Goal: Information Seeking & Learning: Learn about a topic

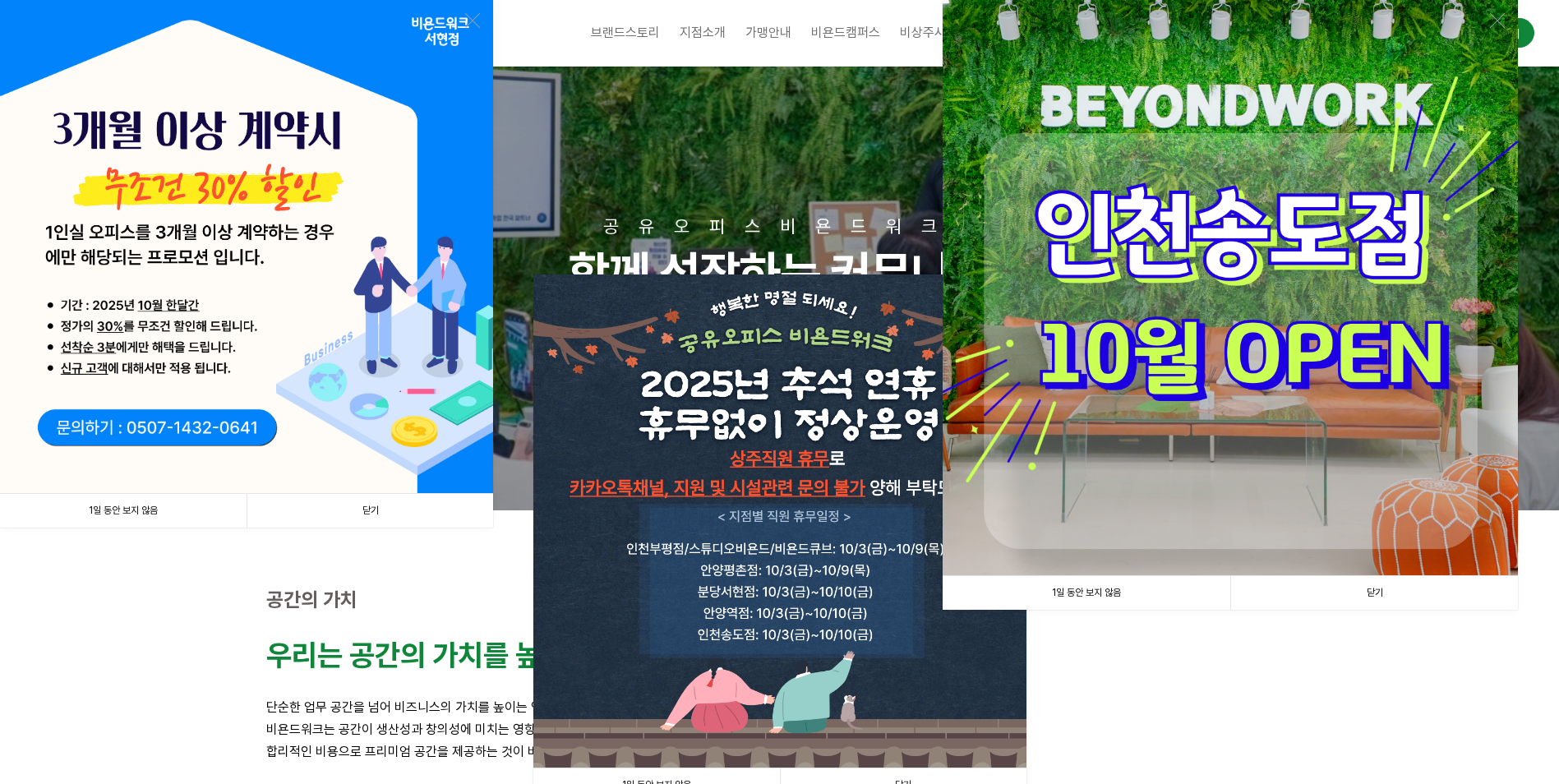
click at [126, 506] on link "1일 동안 보지 않음" at bounding box center [123, 511] width 247 height 34
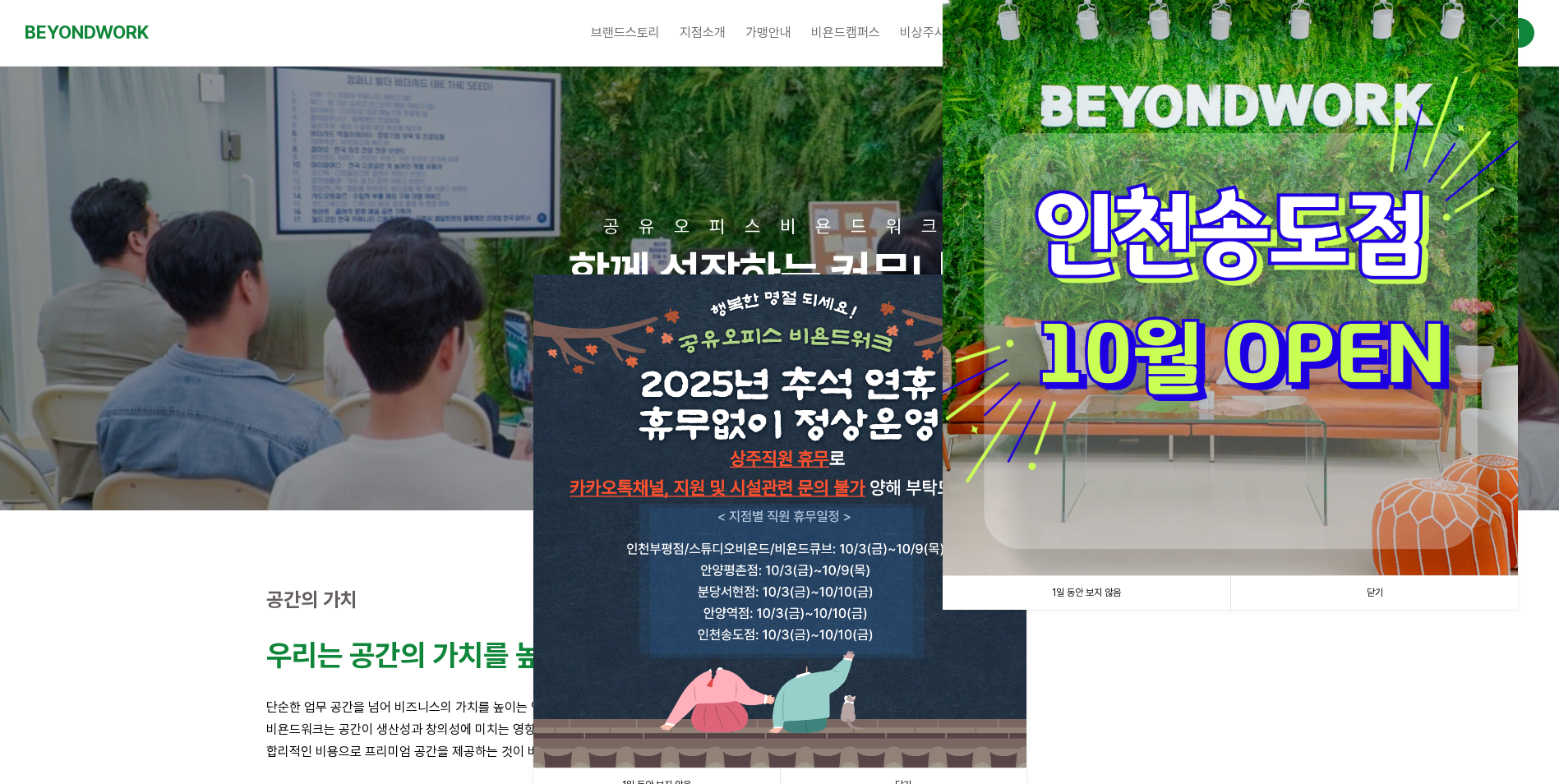
click at [1113, 601] on link "1일 동안 보지 않음" at bounding box center [1086, 593] width 287 height 34
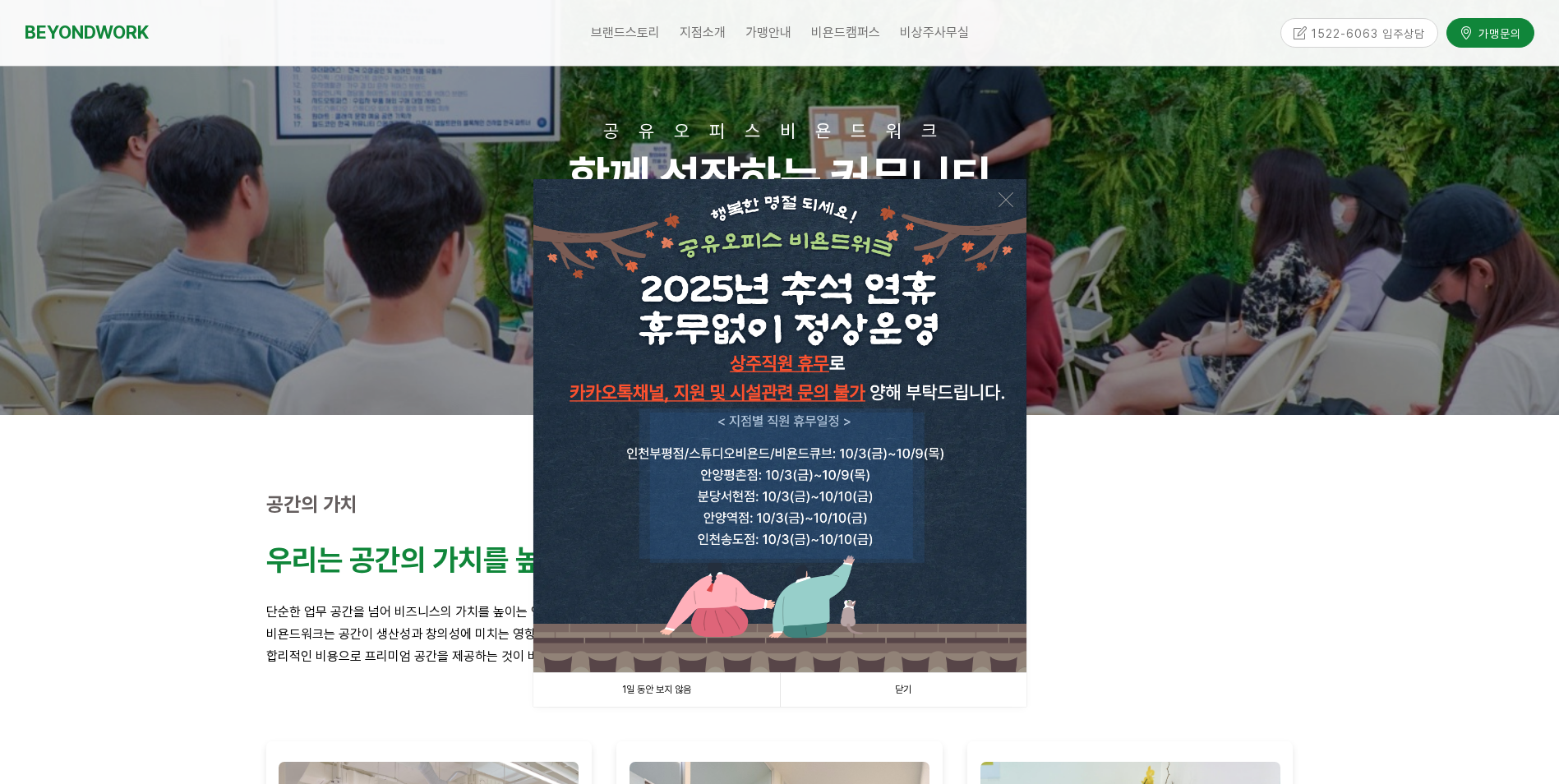
scroll to position [164, 0]
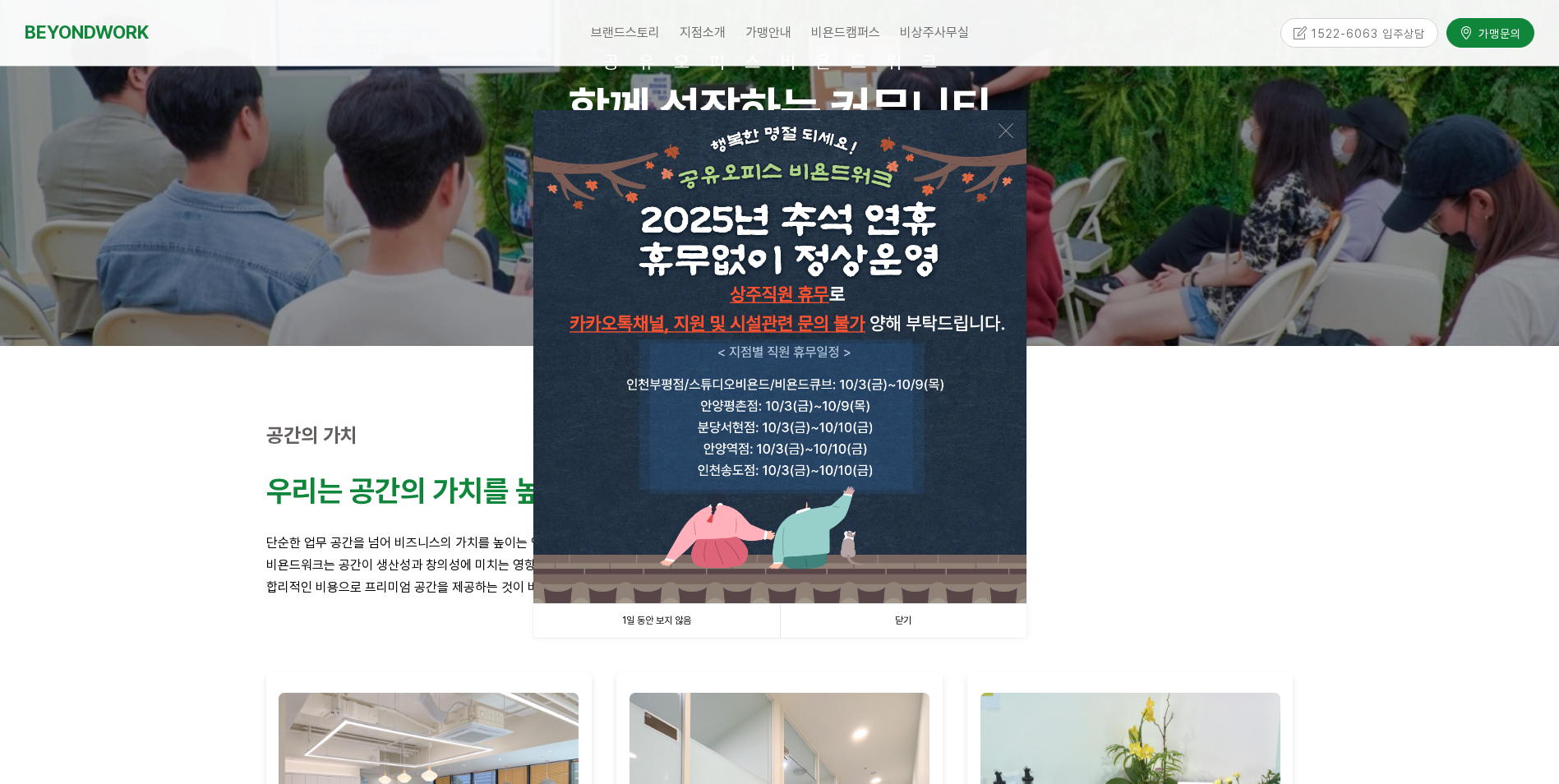
click at [656, 610] on link "1일 동안 보지 않음" at bounding box center [656, 620] width 247 height 34
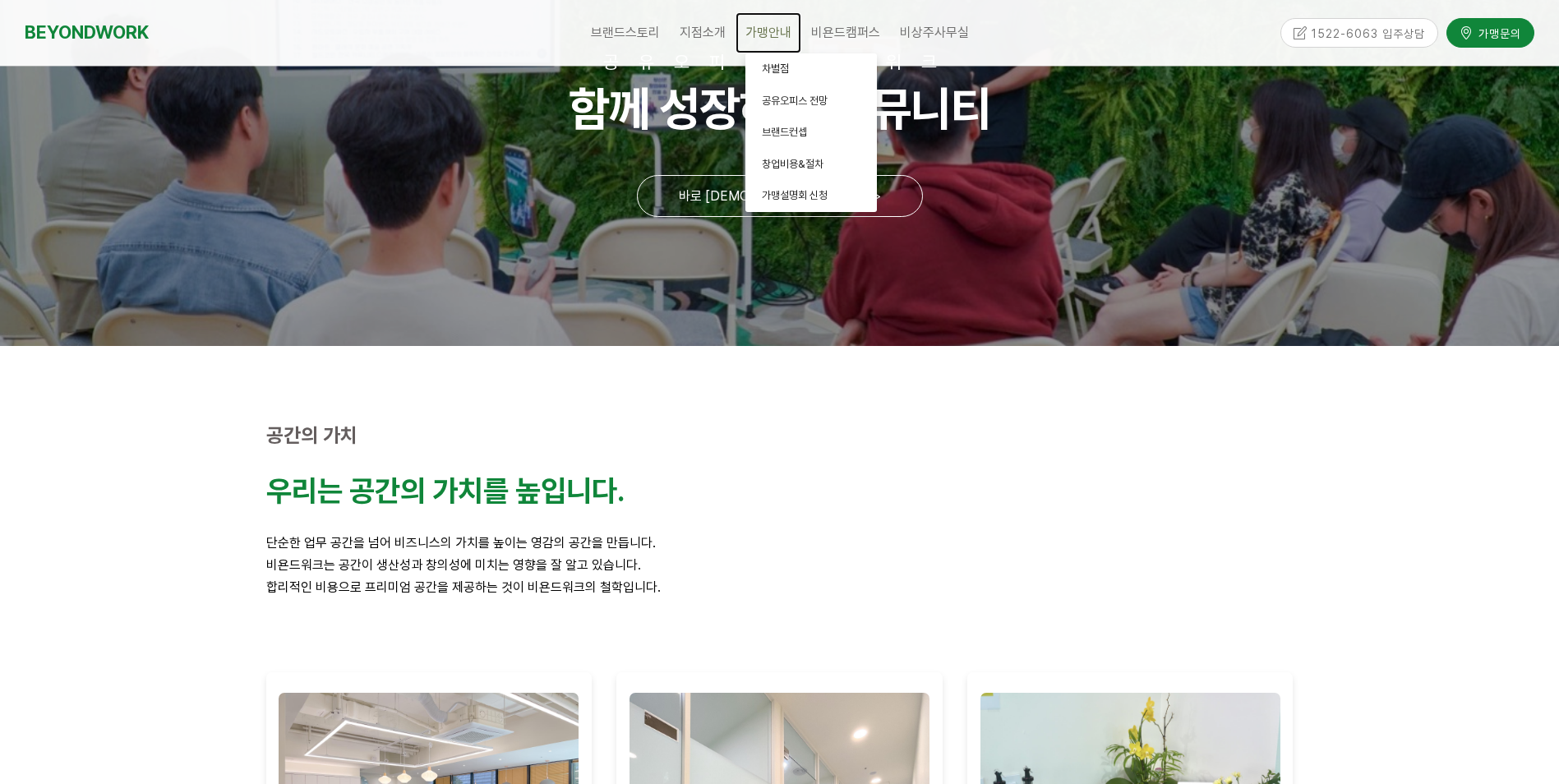
click at [784, 30] on span "가맹안내" at bounding box center [768, 32] width 46 height 16
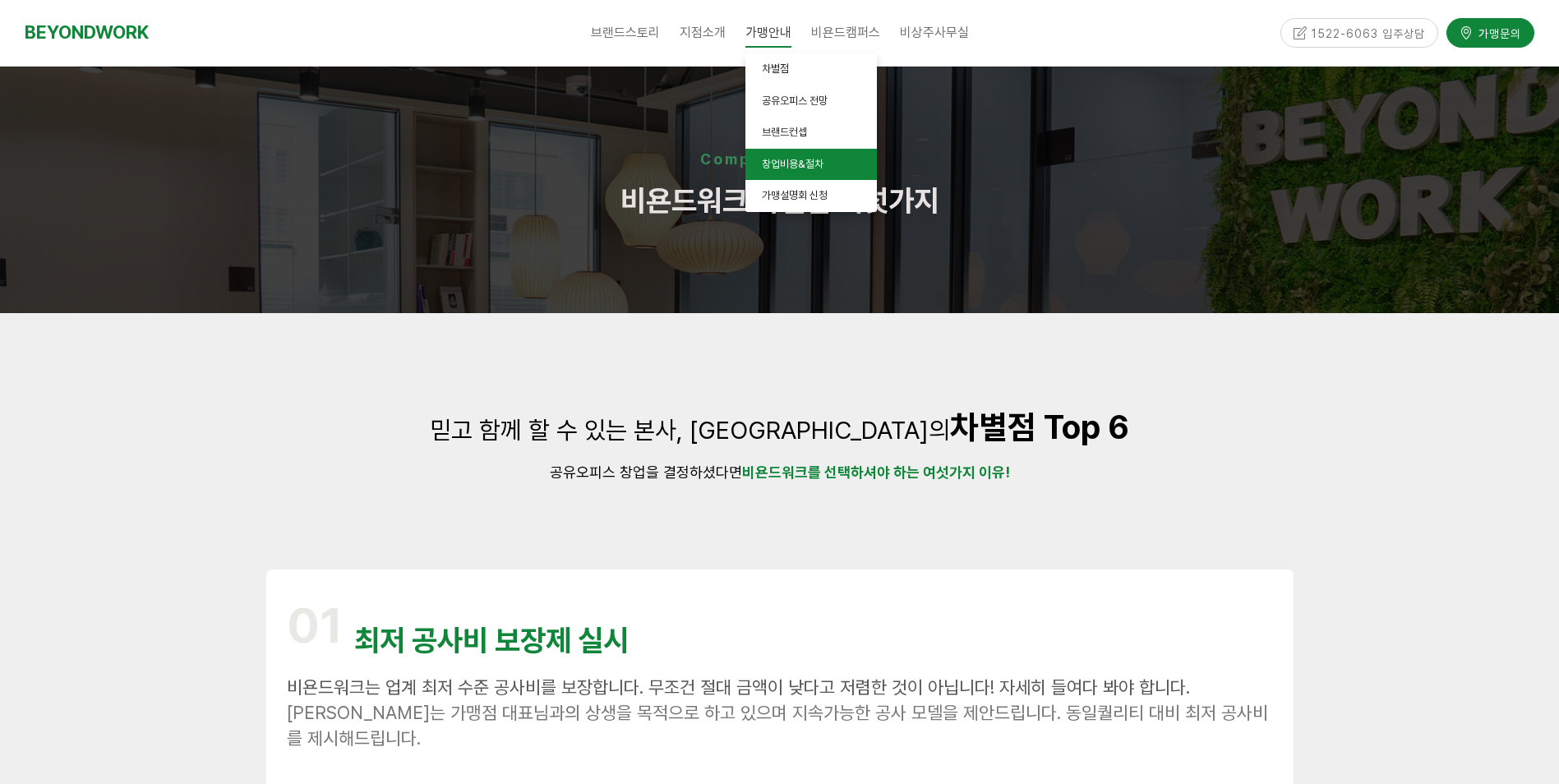
click at [785, 168] on span "창업비용&절차" at bounding box center [792, 164] width 61 height 12
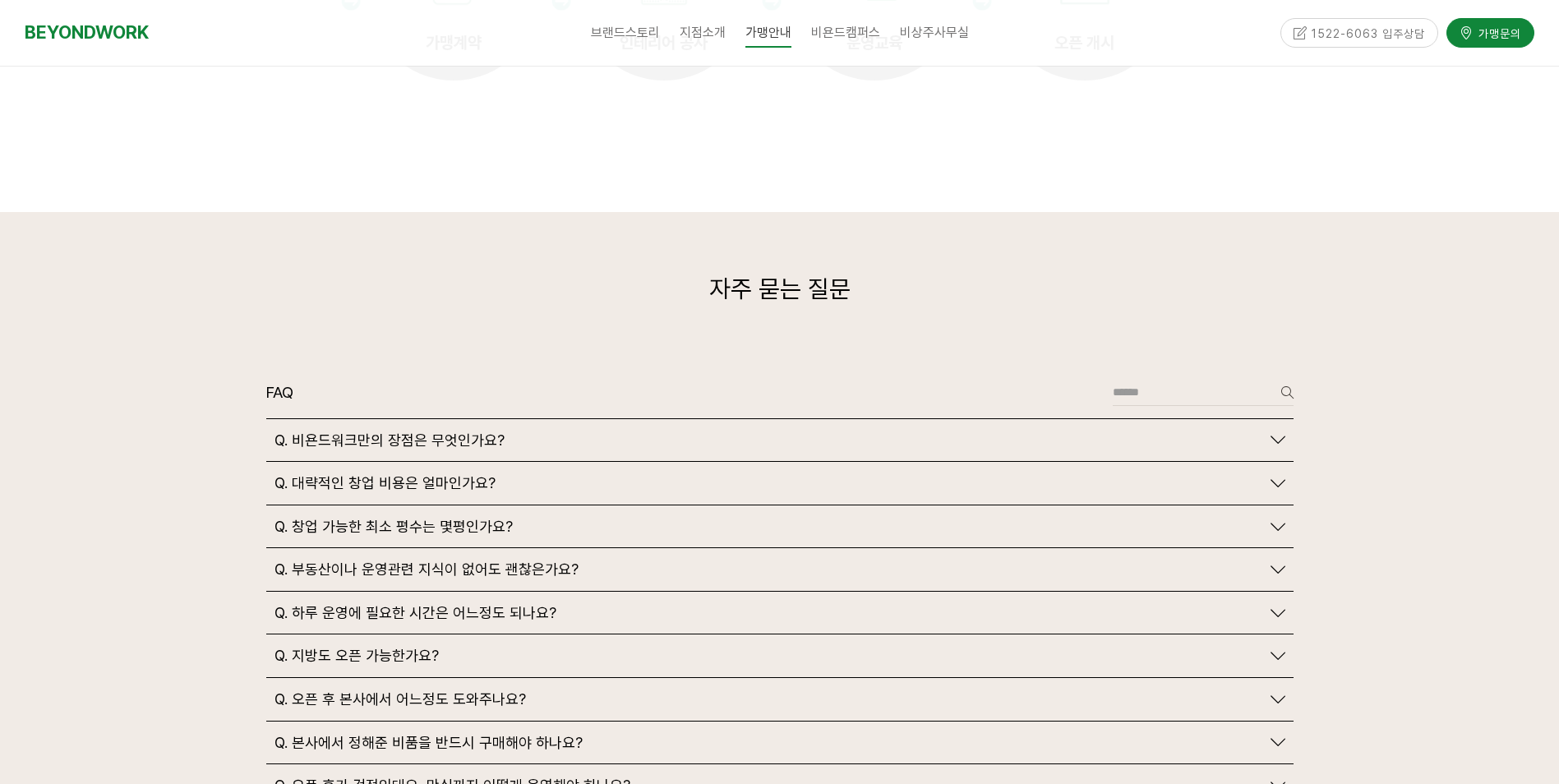
scroll to position [3861, 0]
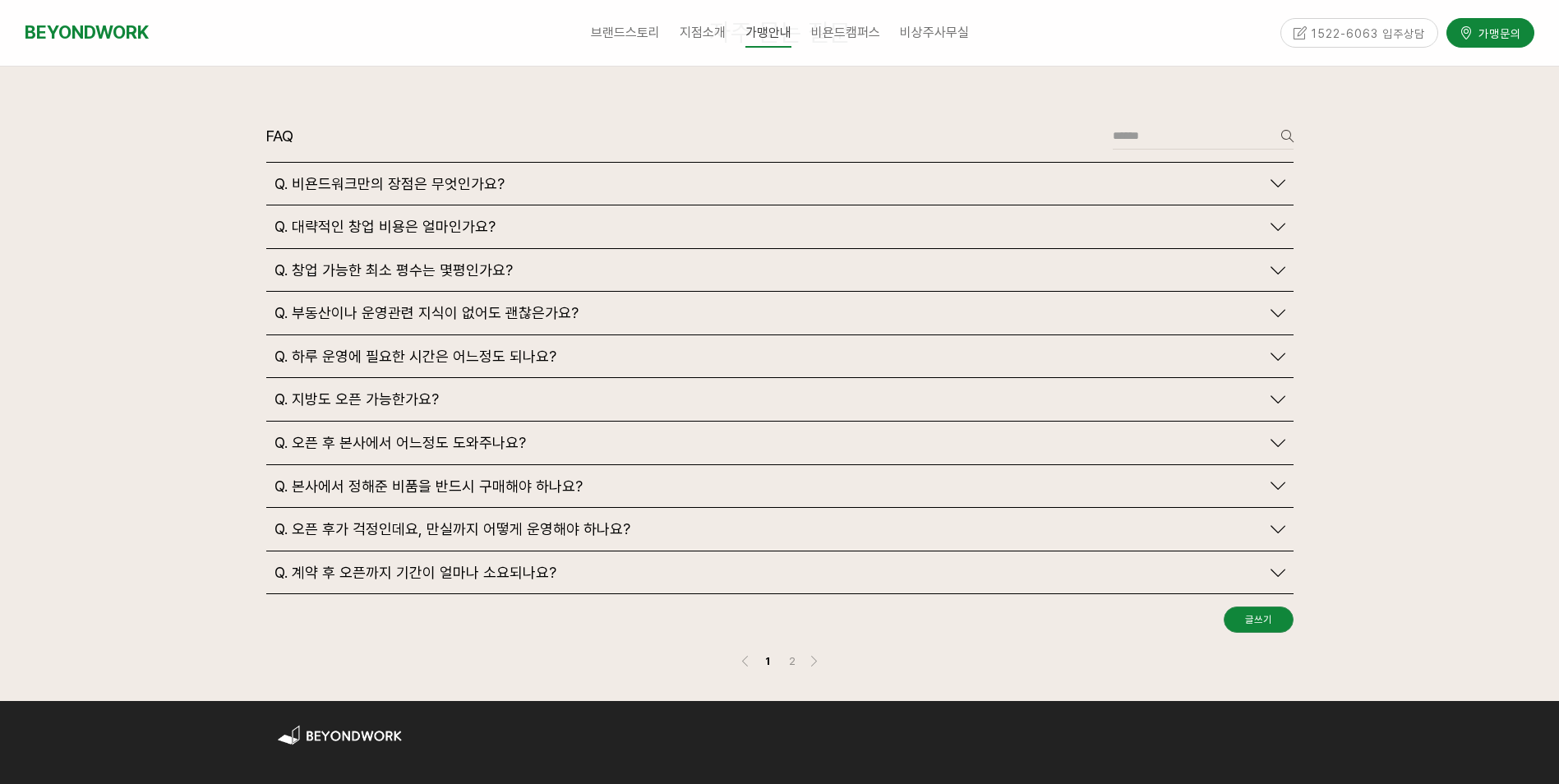
click at [1265, 261] on link "Q. 창업 가능한 최소 평수는 몇평인가요?" at bounding box center [780, 270] width 1011 height 18
